Goal: Task Accomplishment & Management: Use online tool/utility

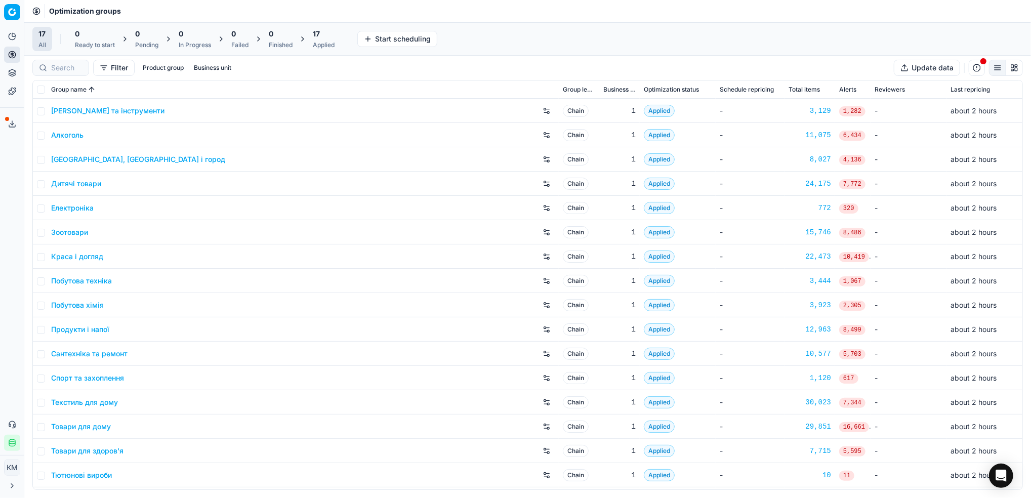
click at [82, 260] on link "Краса і догляд" at bounding box center [77, 256] width 52 height 10
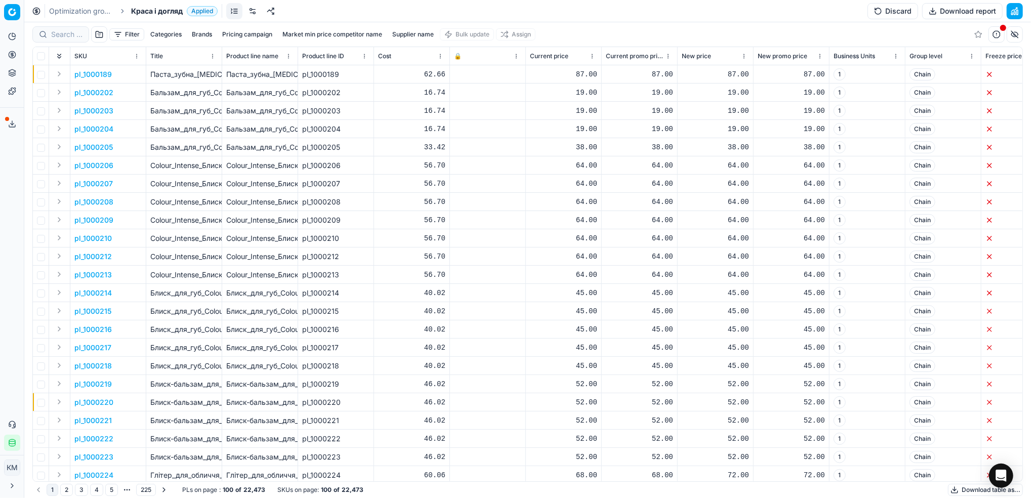
click at [405, 30] on button "Supplier name" at bounding box center [413, 34] width 50 height 12
type input "веледа"
click at [460, 152] on button "Apply" at bounding box center [461, 155] width 25 height 12
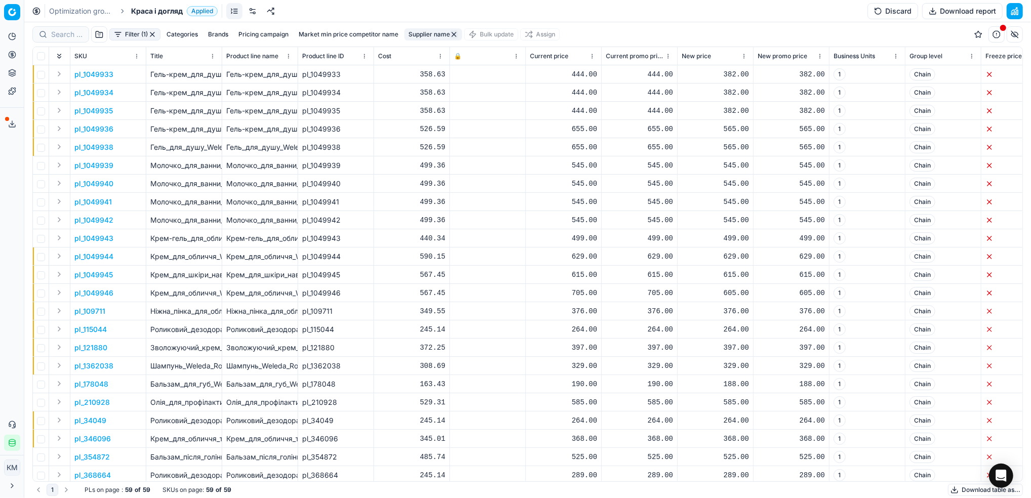
click at [965, 487] on button "Download table as..." at bounding box center [985, 490] width 75 height 12
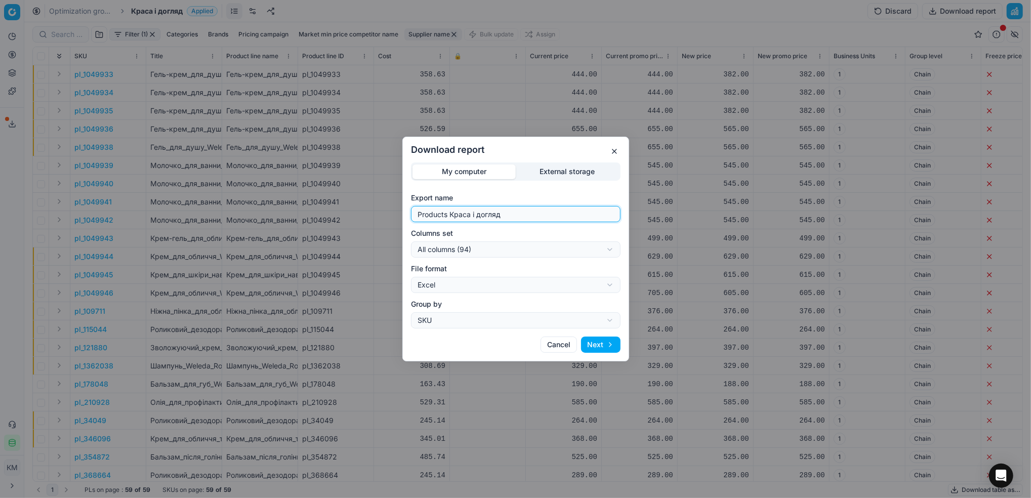
drag, startPoint x: 473, startPoint y: 208, endPoint x: 378, endPoint y: 180, distance: 99.3
click at [377, 180] on div "Download report My computer External storage Export name Products Краса і догля…" at bounding box center [515, 249] width 1031 height 498
type input "веледа"
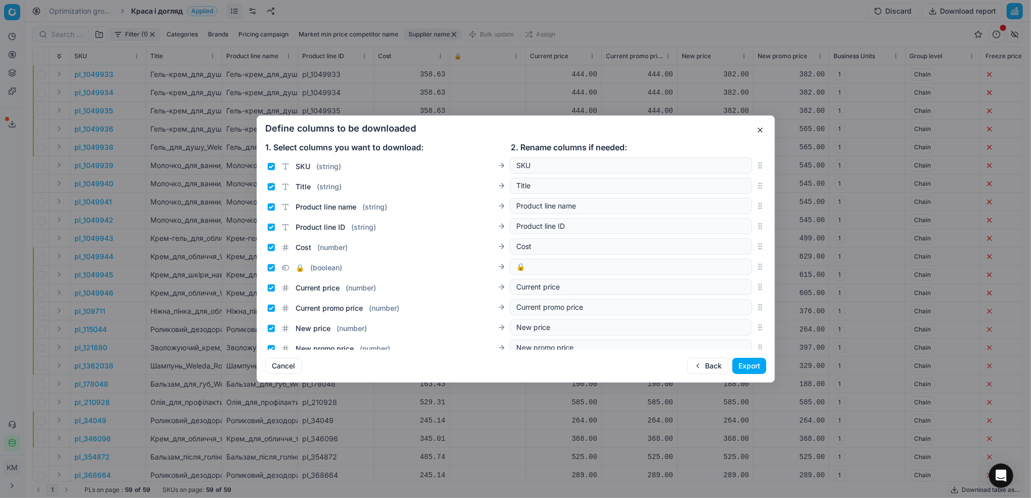
click at [747, 366] on button "Export" at bounding box center [749, 366] width 34 height 16
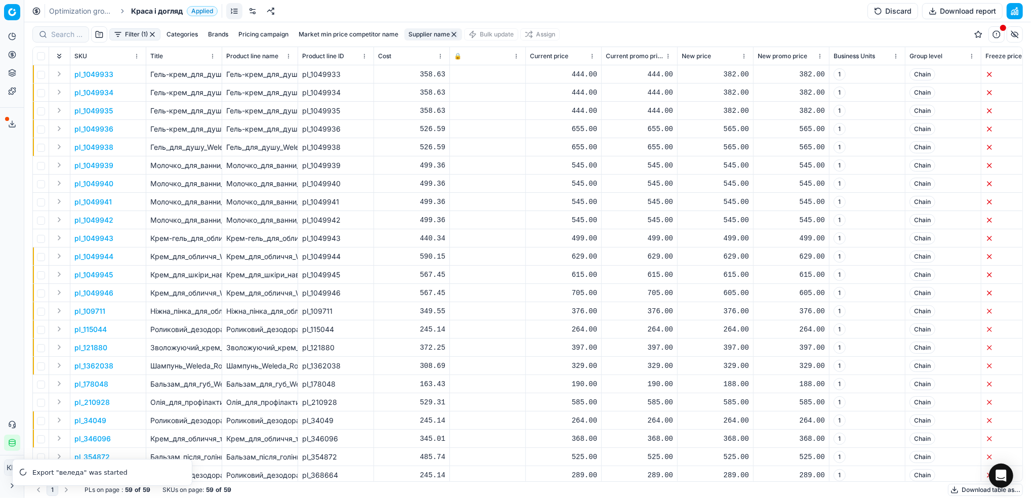
click at [89, 13] on link "Optimization groups" at bounding box center [81, 11] width 65 height 10
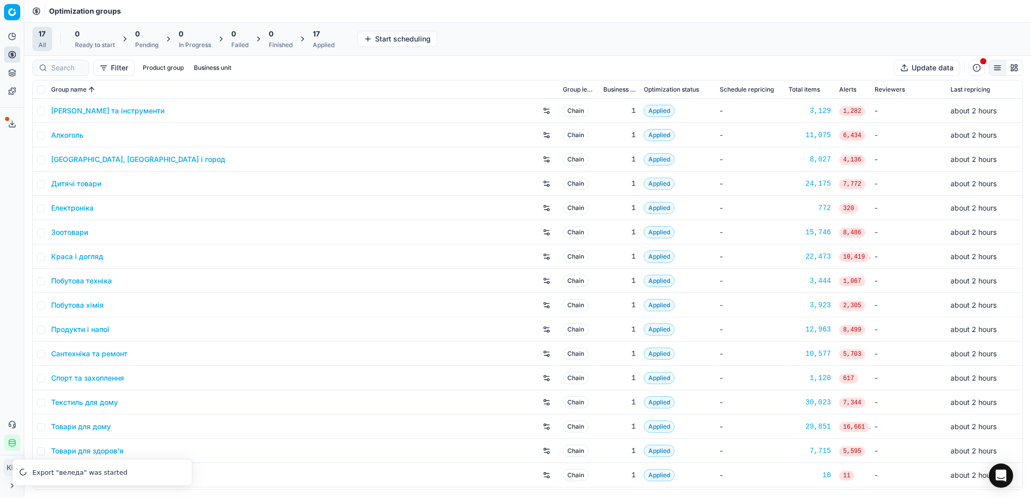
click at [83, 186] on link "Дитячі товари" at bounding box center [76, 184] width 50 height 10
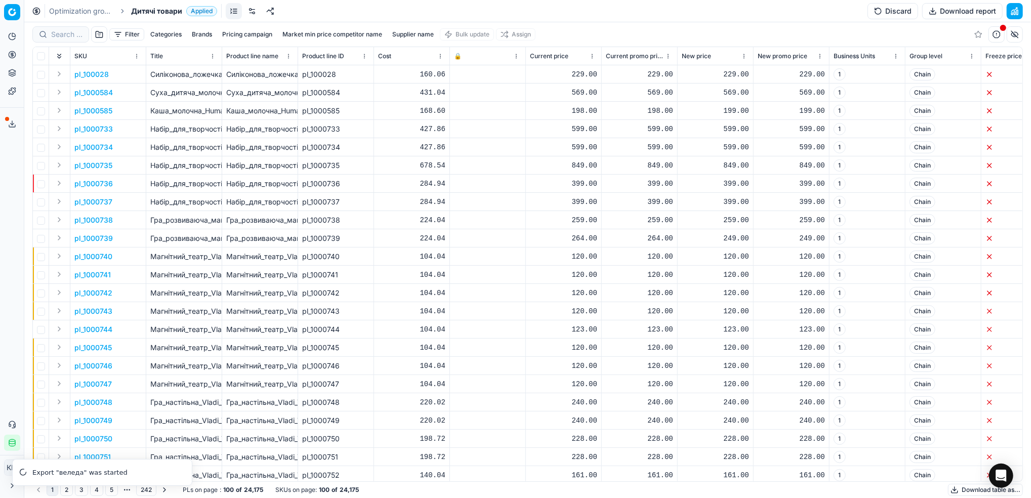
click at [413, 34] on button "Supplier name" at bounding box center [413, 34] width 50 height 12
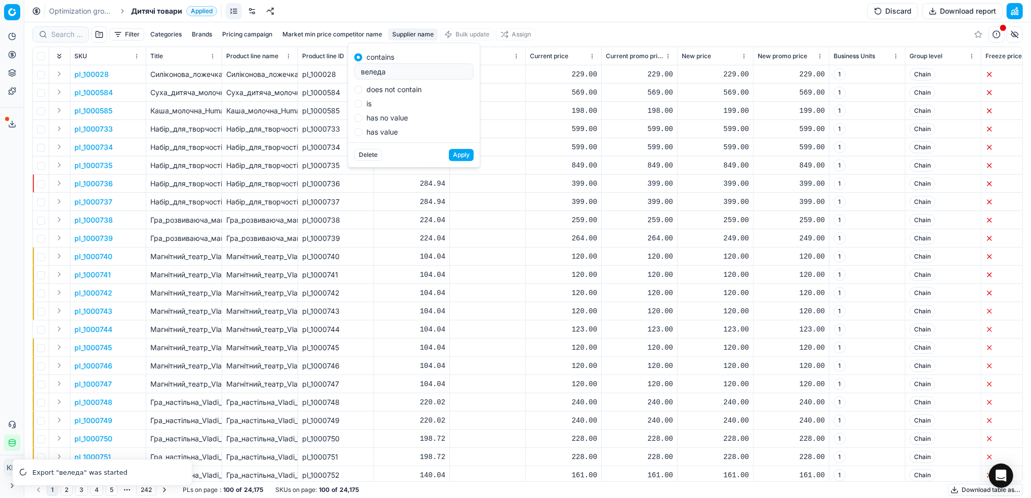
type input "веледа"
click at [465, 153] on button "Apply" at bounding box center [461, 155] width 25 height 12
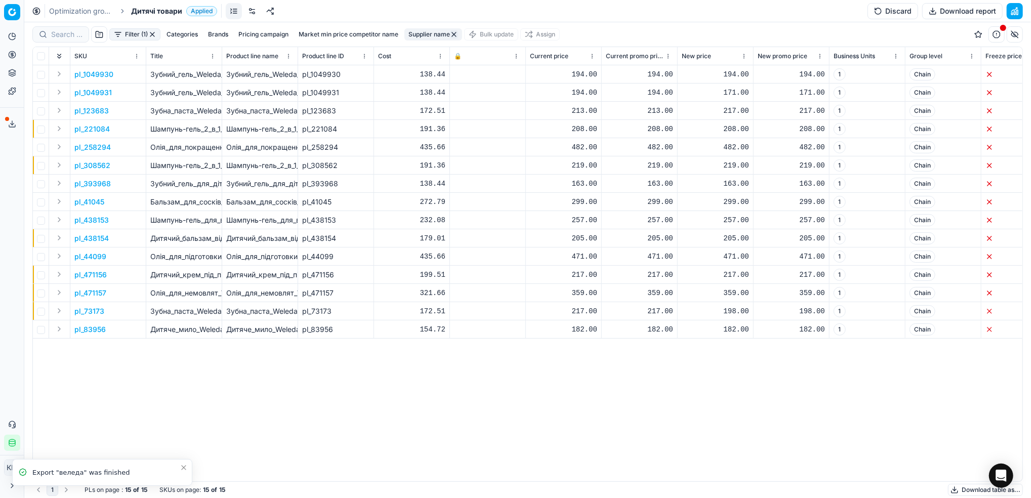
click at [965, 490] on button "Download table as..." at bounding box center [985, 490] width 75 height 12
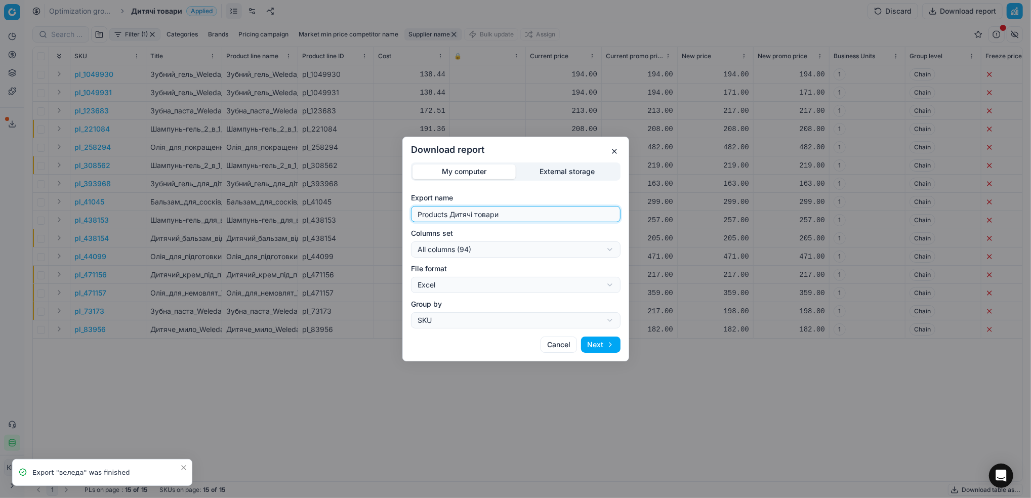
click at [346, 209] on div "Download report My computer External storage Export name Products Дитячі товари…" at bounding box center [515, 249] width 1031 height 498
type input "веледа дт"
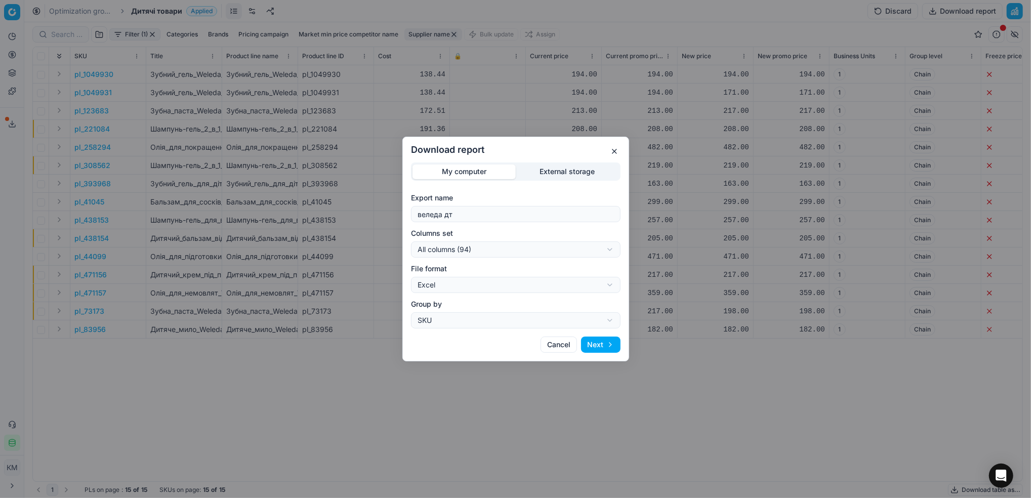
click at [602, 345] on button "Next" at bounding box center [600, 344] width 39 height 16
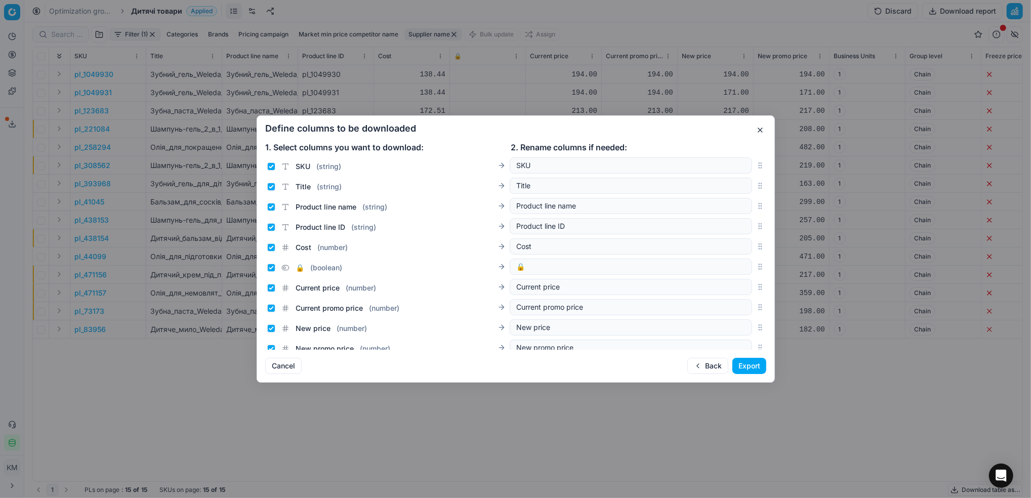
click at [742, 364] on button "Export" at bounding box center [749, 366] width 34 height 16
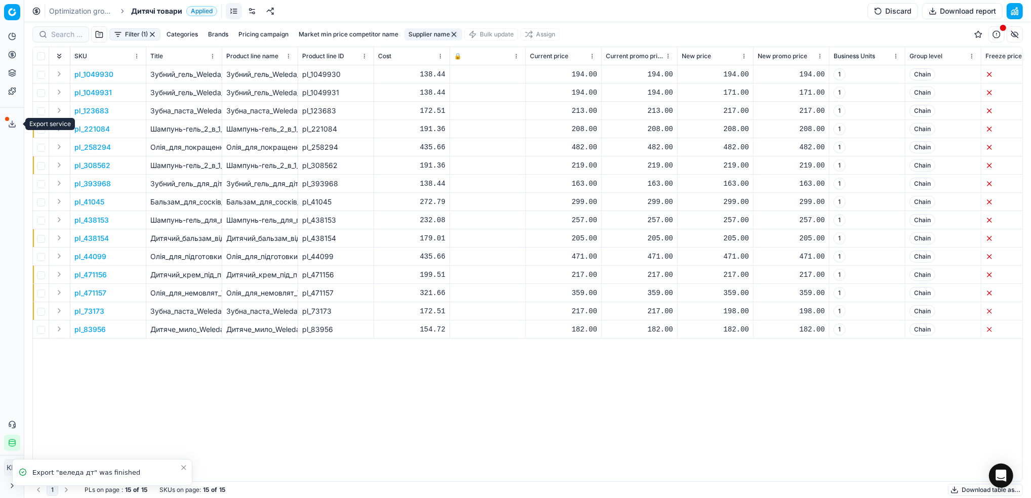
click at [13, 126] on icon at bounding box center [12, 124] width 8 height 8
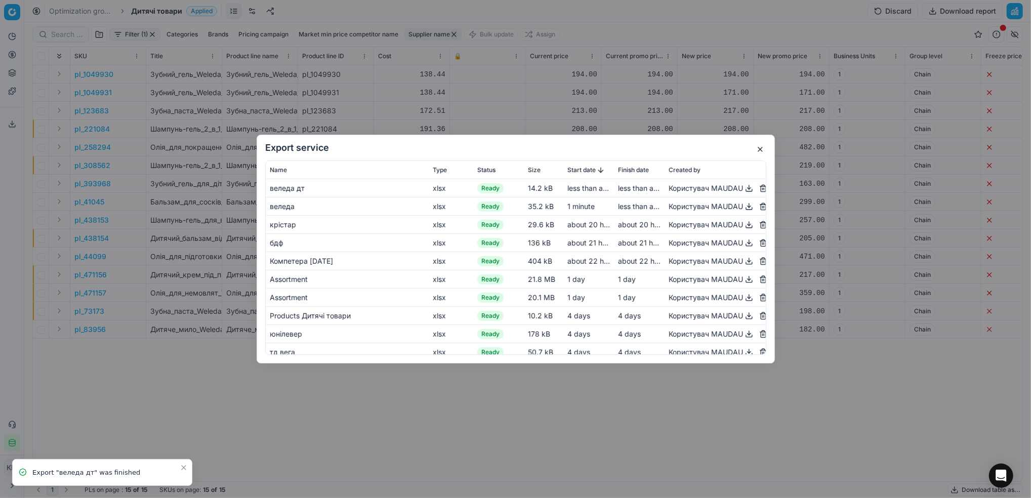
click at [743, 204] on button "button" at bounding box center [749, 206] width 12 height 12
click at [743, 188] on button "button" at bounding box center [749, 188] width 12 height 12
